Goal: Task Accomplishment & Management: Manage account settings

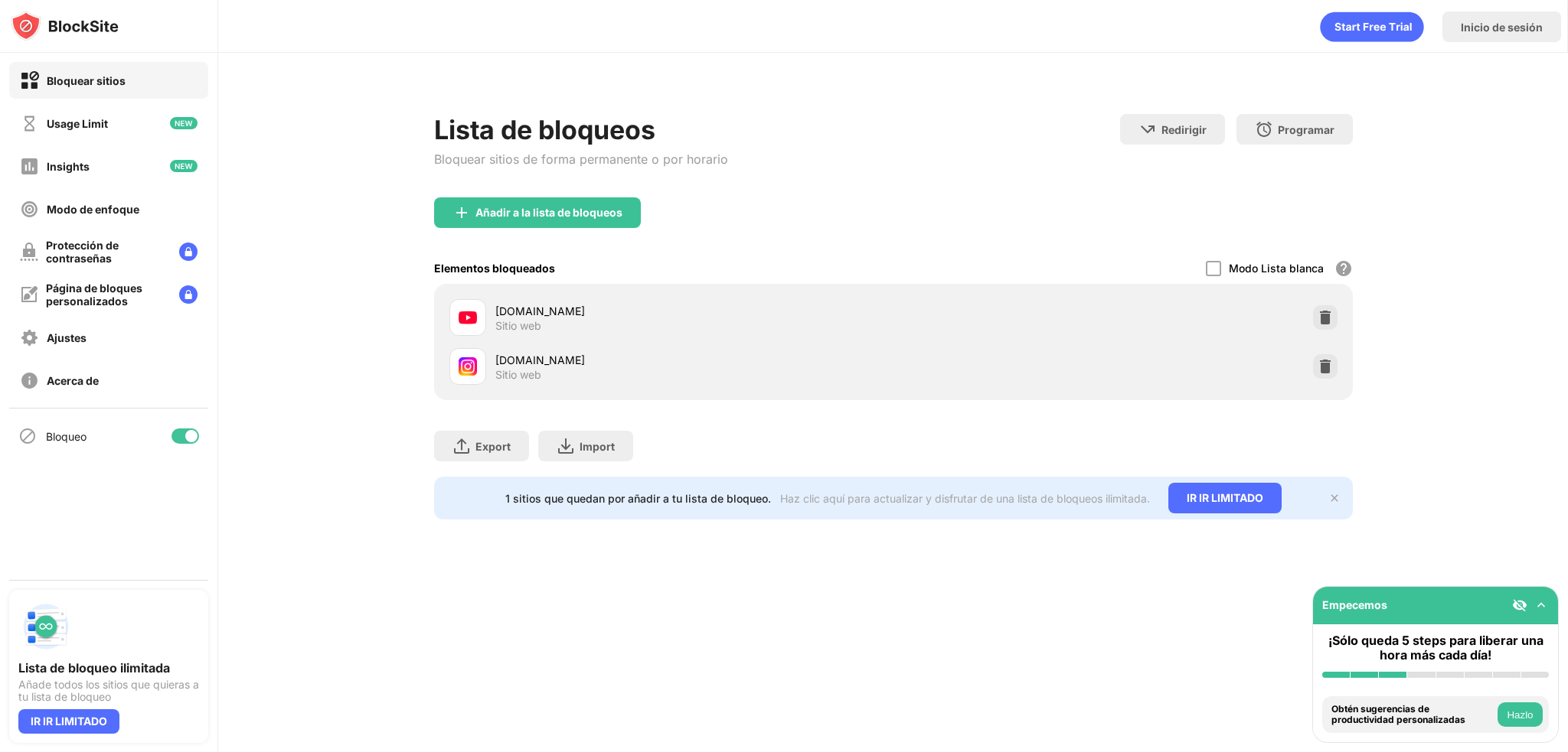
drag, startPoint x: 205, startPoint y: 434, endPoint x: 192, endPoint y: 435, distance: 13.0
click at [201, 435] on div "Bloqueo" at bounding box center [108, 435] width 218 height 55
drag, startPoint x: 192, startPoint y: 435, endPoint x: 214, endPoint y: 399, distance: 42.2
click at [192, 435] on div at bounding box center [191, 435] width 12 height 12
